Goal: Task Accomplishment & Management: Use online tool/utility

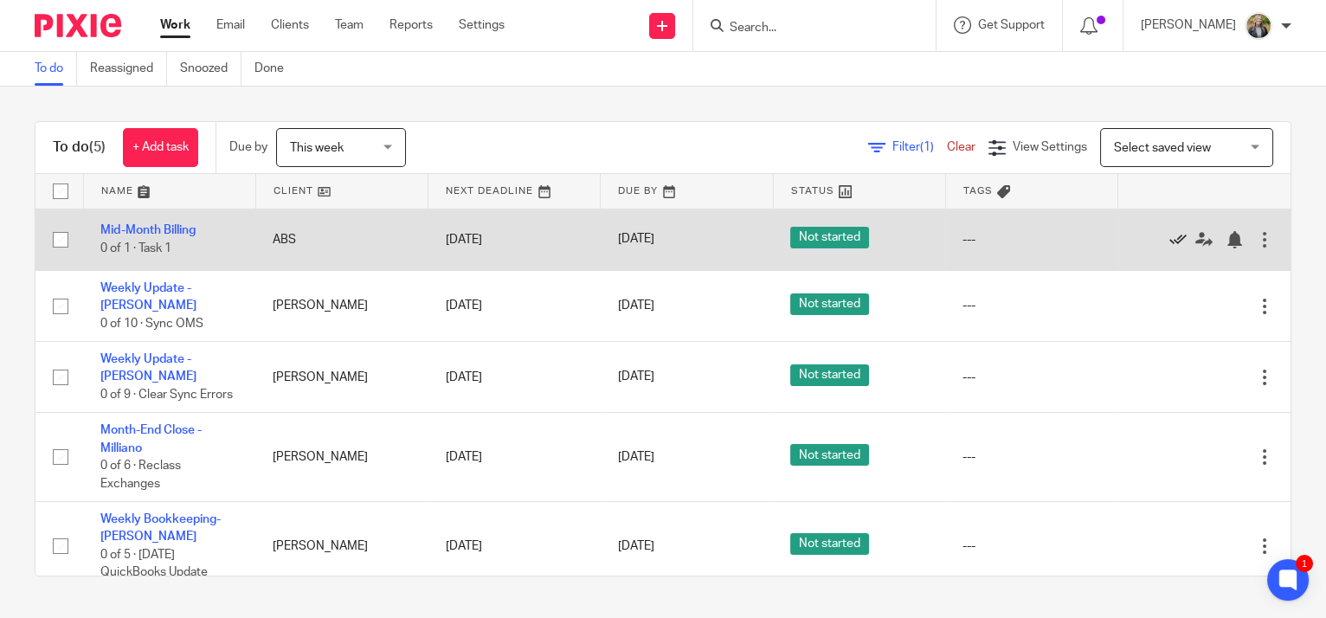
click at [1170, 233] on icon at bounding box center [1178, 239] width 17 height 17
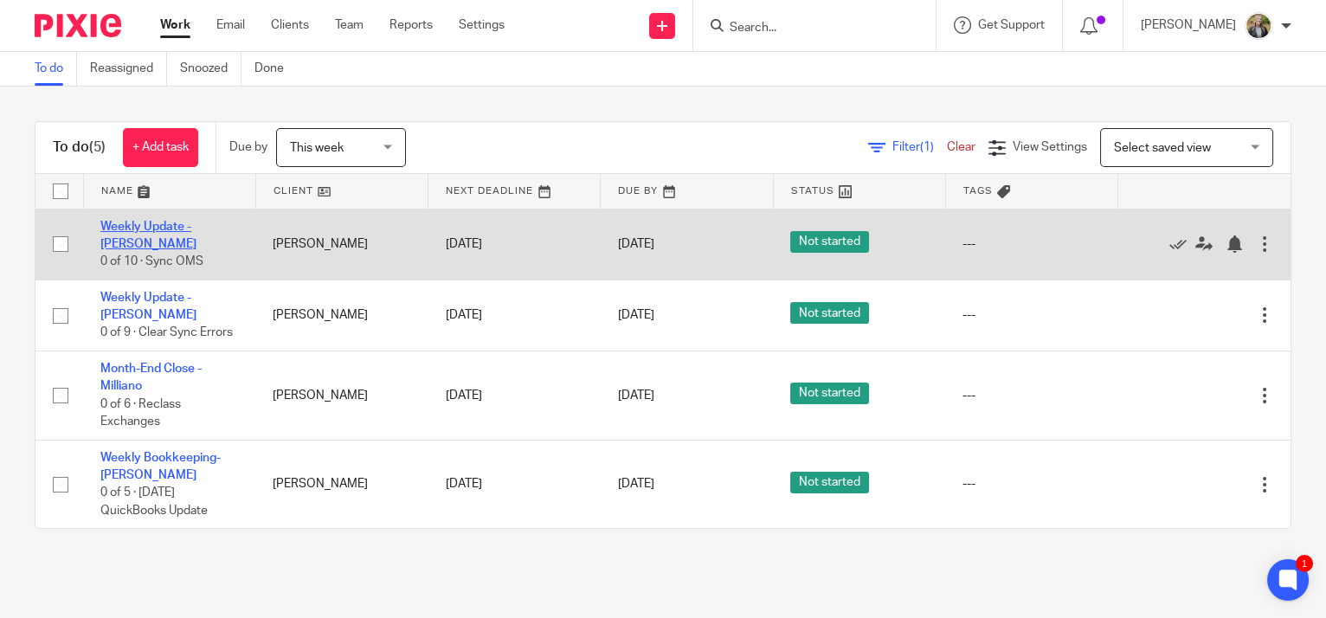
click at [119, 239] on link "Weekly Update - [PERSON_NAME]" at bounding box center [148, 235] width 96 height 29
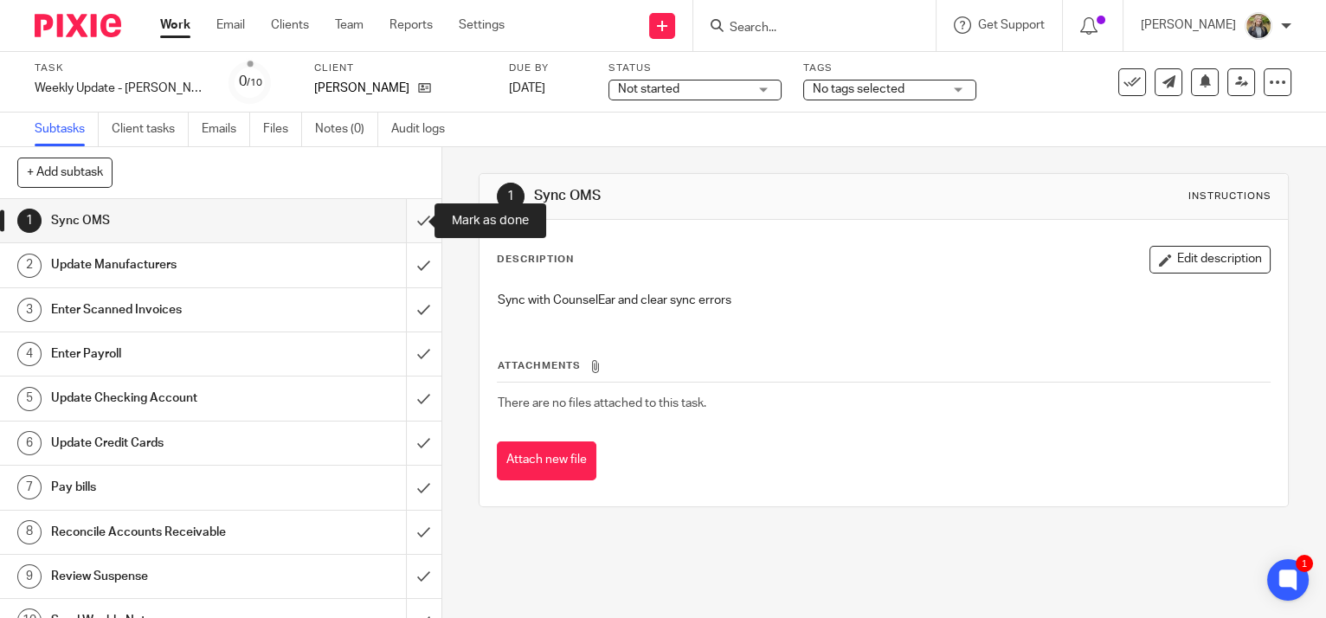
click at [402, 222] on input "submit" at bounding box center [221, 220] width 442 height 43
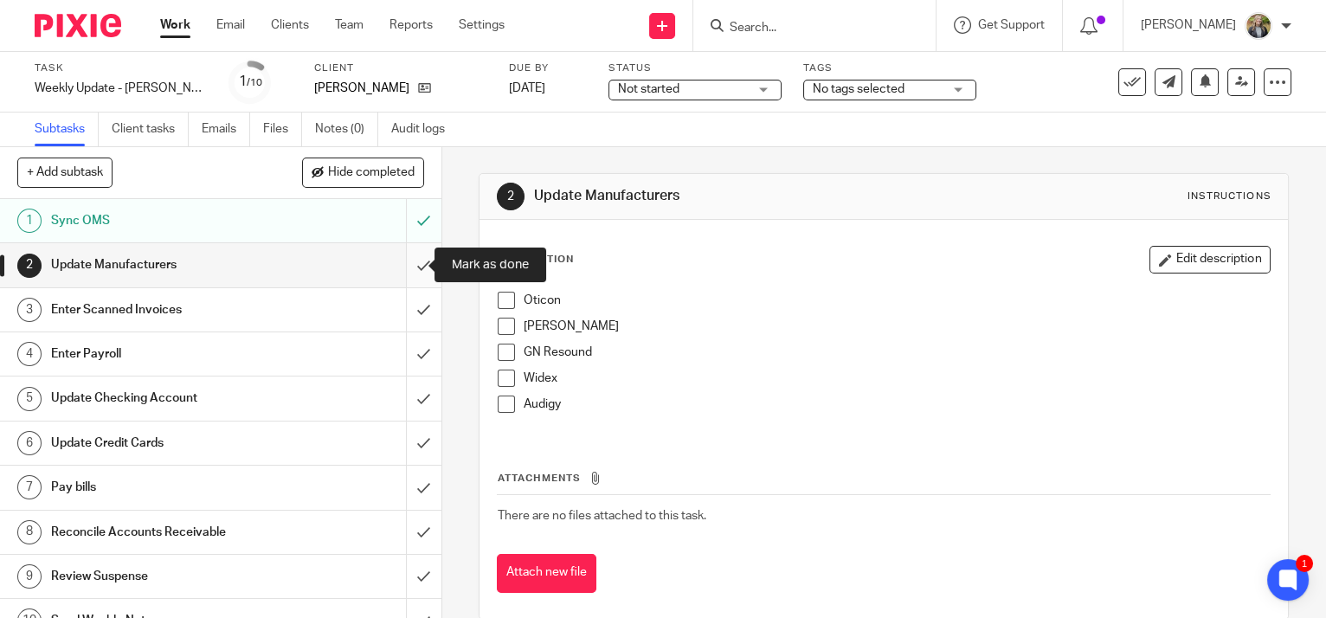
click at [408, 267] on input "submit" at bounding box center [221, 264] width 442 height 43
